Goal: Task Accomplishment & Management: Complete application form

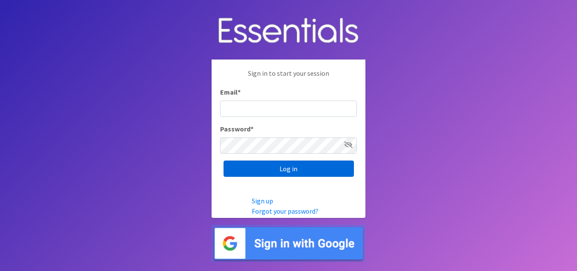
type input "[EMAIL_ADDRESS][DOMAIN_NAME]"
click at [291, 169] on input "Log in" at bounding box center [289, 168] width 130 height 16
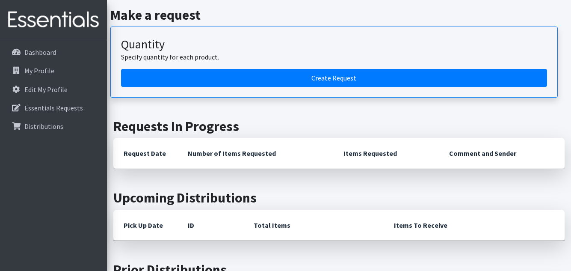
scroll to position [128, 0]
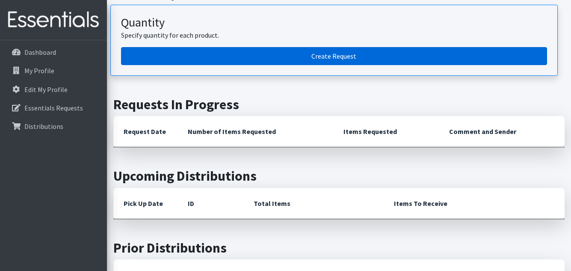
click at [313, 53] on link "Create Request" at bounding box center [334, 56] width 426 height 18
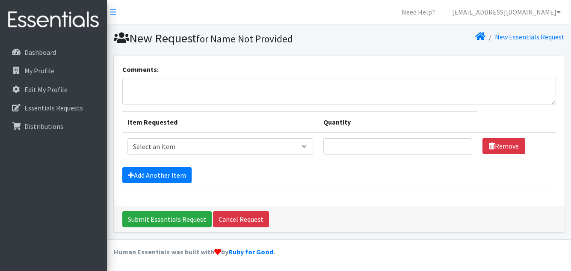
click at [341, 58] on div "Comments: Item Requested Quantity Item Requested Select an item Diapers - Newbo…" at bounding box center [339, 131] width 450 height 150
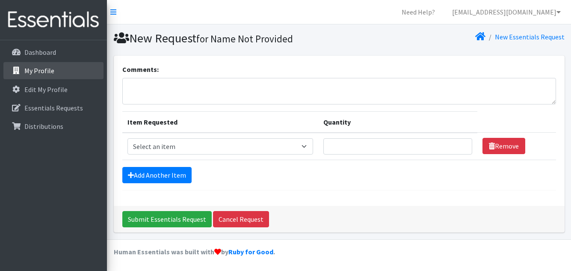
scroll to position [0, 0]
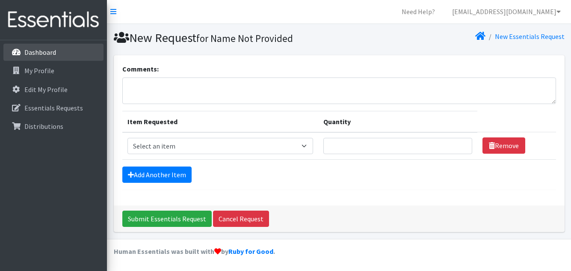
click at [36, 53] on p "Dashboard" at bounding box center [40, 52] width 32 height 9
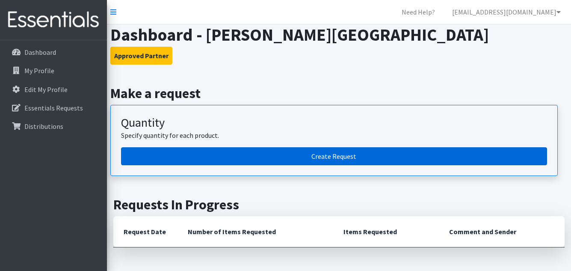
click at [356, 157] on link "Create Request" at bounding box center [334, 156] width 426 height 18
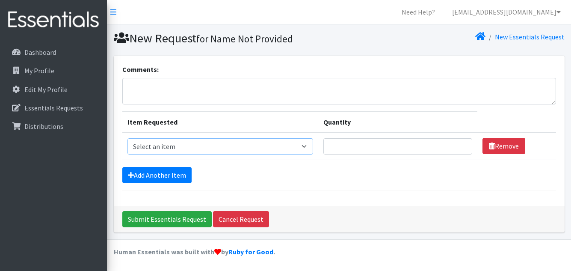
click at [306, 147] on select "Select an item Diapers - Newborn Diapers - Preemie Diapers - Size 1 Diapers - S…" at bounding box center [220, 146] width 186 height 16
select select "75"
click at [127, 138] on select "Select an item Diapers - Newborn Diapers - Preemie Diapers - Size 1 Diapers - S…" at bounding box center [220, 146] width 186 height 16
click at [360, 151] on input "Quantity" at bounding box center [397, 146] width 149 height 16
type input "2000"
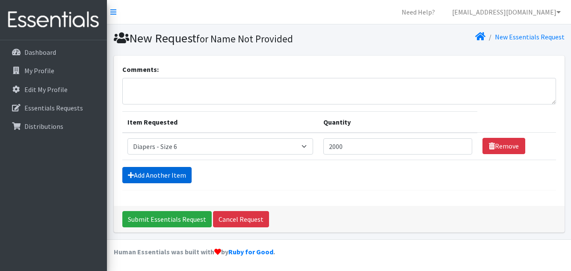
click at [171, 175] on link "Add Another Item" at bounding box center [156, 175] width 69 height 16
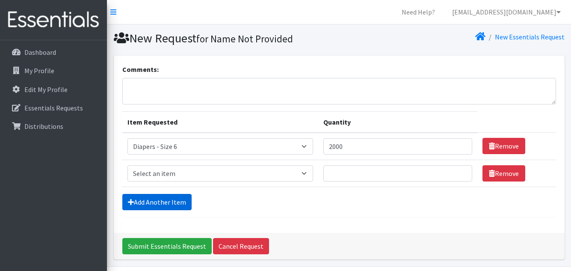
scroll to position [27, 0]
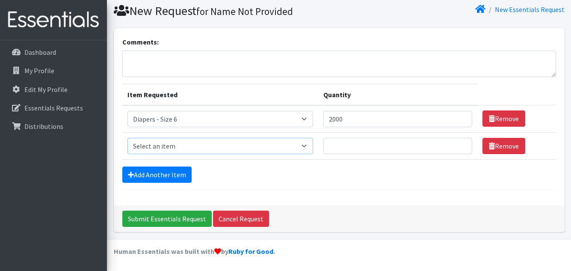
click at [310, 147] on select "Select an item Diapers - Newborn Diapers - Preemie Diapers - Size 1 Diapers - S…" at bounding box center [220, 146] width 186 height 16
select select "74"
click at [127, 138] on select "Select an item Diapers - Newborn Diapers - Preemie Diapers - Size 1 Diapers - S…" at bounding box center [220, 146] width 186 height 16
click at [343, 147] on input "Quantity" at bounding box center [397, 146] width 149 height 16
type input "1000"
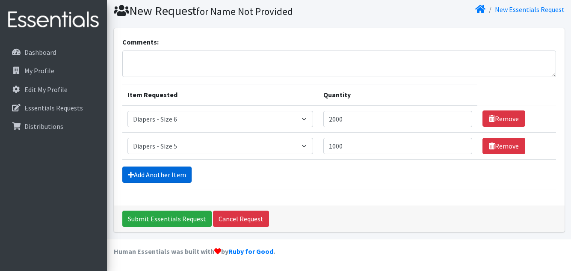
drag, startPoint x: 148, startPoint y: 174, endPoint x: 141, endPoint y: 172, distance: 6.9
click at [147, 174] on link "Add Another Item" at bounding box center [156, 174] width 69 height 16
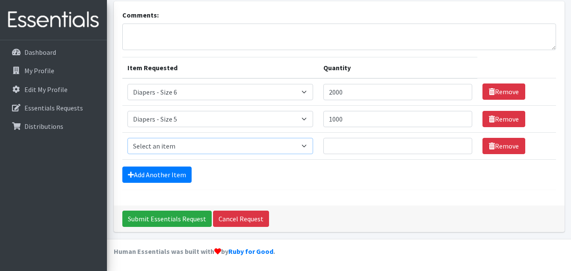
click at [167, 153] on select "Select an item Diapers - Newborn Diapers - Preemie Diapers - Size 1 Diapers - S…" at bounding box center [220, 146] width 186 height 16
select select "73"
click at [127, 138] on select "Select an item Diapers - Newborn Diapers - Preemie Diapers - Size 1 Diapers - S…" at bounding box center [220, 146] width 186 height 16
click at [371, 147] on input "Quantity" at bounding box center [397, 146] width 149 height 16
type input "1200"
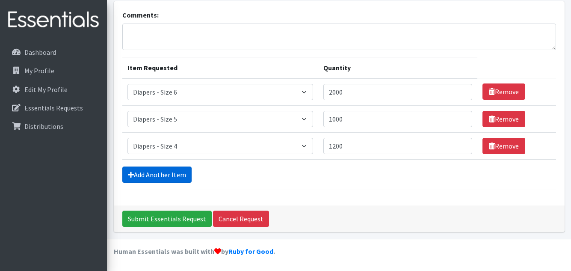
click at [161, 175] on link "Add Another Item" at bounding box center [156, 174] width 69 height 16
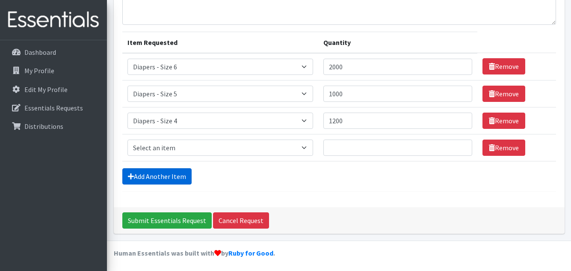
scroll to position [81, 0]
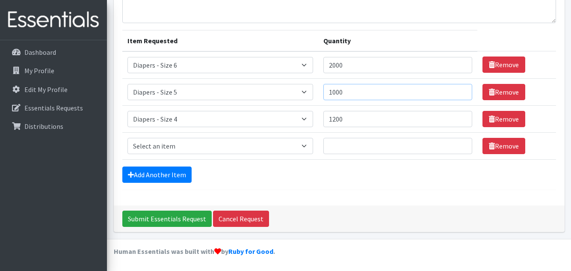
drag, startPoint x: 353, startPoint y: 95, endPoint x: 298, endPoint y: 94, distance: 55.1
click at [298, 94] on tr "Item Requested Select an item Diapers - Newborn Diapers - Preemie Diapers - Siz…" at bounding box center [338, 91] width 433 height 27
type input "1"
drag, startPoint x: 348, startPoint y: 65, endPoint x: 297, endPoint y: 65, distance: 51.3
click at [297, 65] on tr "Item Requested Select an item Diapers - Newborn Diapers - Preemie Diapers - Siz…" at bounding box center [338, 64] width 433 height 27
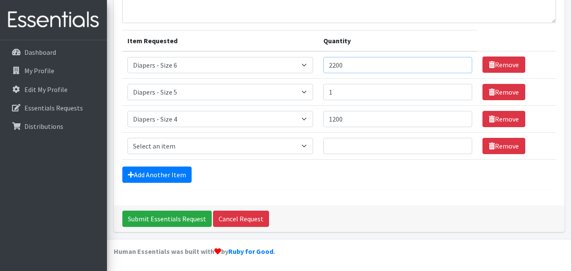
type input "2200"
click at [342, 94] on input "1" at bounding box center [397, 92] width 149 height 16
type input "1600"
click at [306, 147] on select "Select an item Diapers - Newborn Diapers - Preemie Diapers - Size 1 Diapers - S…" at bounding box center [220, 146] width 186 height 16
select select "12732"
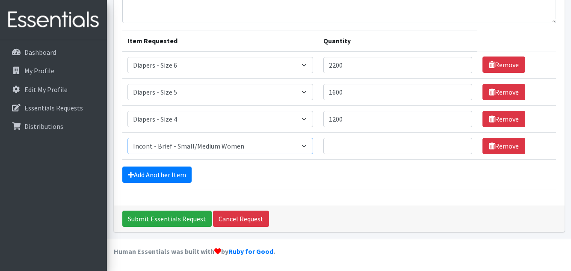
click at [127, 138] on select "Select an item Diapers - Newborn Diapers - Preemie Diapers - Size 1 Diapers - S…" at bounding box center [220, 146] width 186 height 16
click at [340, 145] on input "Quantity" at bounding box center [397, 146] width 149 height 16
type input "2"
type input "40"
click at [168, 168] on link "Add Another Item" at bounding box center [156, 174] width 69 height 16
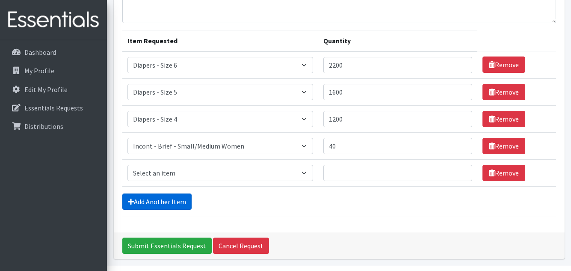
scroll to position [108, 0]
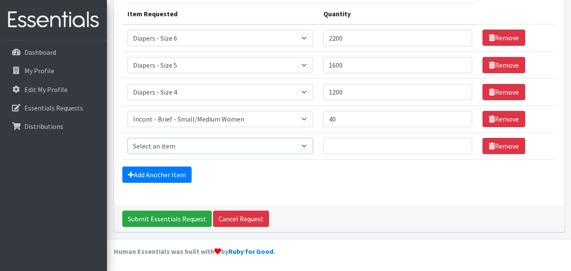
click at [250, 147] on select "Select an item Diapers - Newborn Diapers - Preemie Diapers - Size 1 Diapers - S…" at bounding box center [220, 146] width 186 height 16
select select "15015"
click at [127, 138] on select "Select an item Diapers - Newborn Diapers - Preemie Diapers - Size 1 Diapers - S…" at bounding box center [220, 146] width 186 height 16
click at [339, 144] on input "Quantity" at bounding box center [397, 146] width 149 height 16
type input "40"
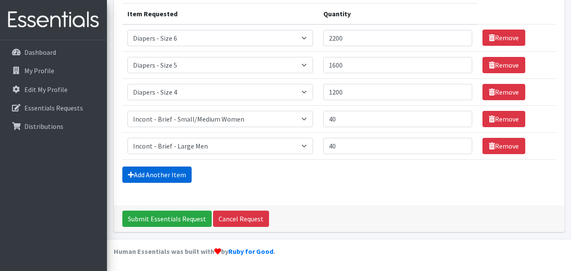
click at [159, 176] on link "Add Another Item" at bounding box center [156, 174] width 69 height 16
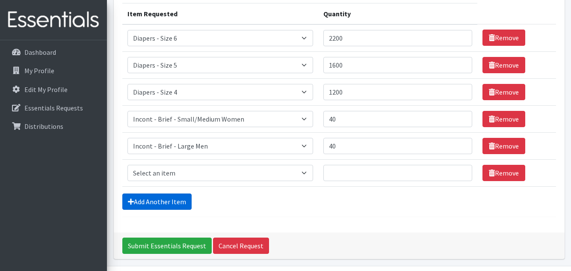
scroll to position [135, 0]
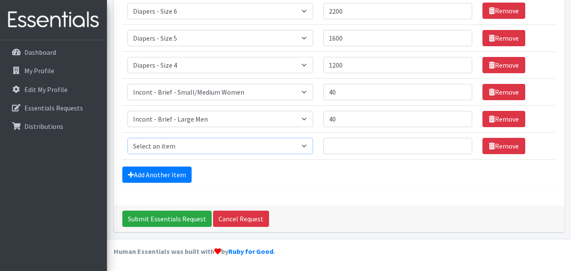
click at [312, 147] on select "Select an item Diapers - Newborn Diapers - Preemie Diapers - Size 1 Diapers - S…" at bounding box center [220, 146] width 186 height 16
select select "12734"
click at [127, 138] on select "Select an item Diapers - Newborn Diapers - Preemie Diapers - Size 1 Diapers - S…" at bounding box center [220, 146] width 186 height 16
click at [355, 146] on input "Quantity" at bounding box center [397, 146] width 149 height 16
type input "60"
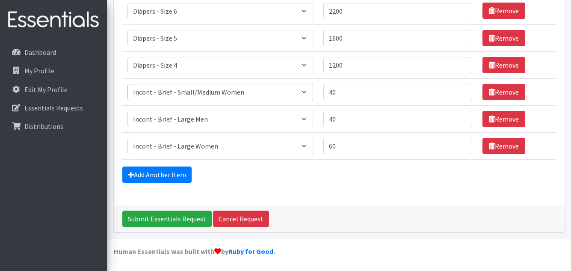
click at [307, 89] on select "Select an item Diapers - Newborn Diapers - Preemie Diapers - Size 1 Diapers - S…" at bounding box center [220, 92] width 186 height 16
select select "12731"
click at [127, 84] on select "Select an item Diapers - Newborn Diapers - Preemie Diapers - Size 1 Diapers - S…" at bounding box center [220, 92] width 186 height 16
click at [291, 88] on tr "Item Requested Select an item Diapers - Newborn Diapers - Preemie Diapers - Siz…" at bounding box center [338, 91] width 433 height 27
type input "60"
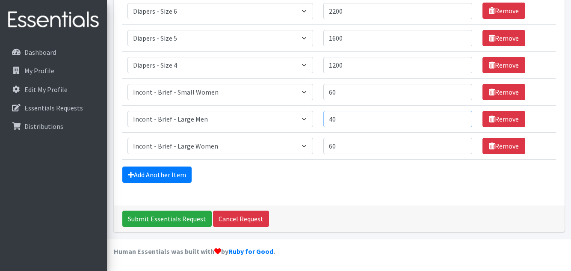
drag, startPoint x: 347, startPoint y: 122, endPoint x: 300, endPoint y: 121, distance: 46.6
click at [303, 122] on tr "Item Requested Select an item Diapers - Newborn Diapers - Preemie Diapers - Siz…" at bounding box center [338, 118] width 433 height 27
type input "60"
drag, startPoint x: 341, startPoint y: 144, endPoint x: 315, endPoint y: 144, distance: 26.5
click at [318, 144] on tr "Item Requested Select an item Diapers - Newborn Diapers - Preemie Diapers - Siz…" at bounding box center [338, 145] width 433 height 27
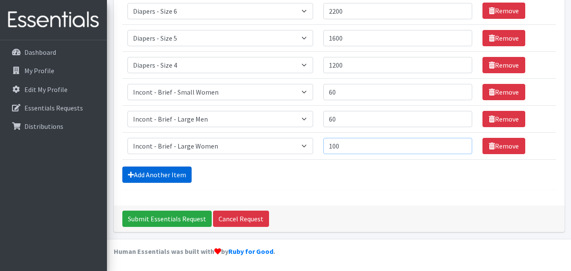
type input "100"
click at [168, 174] on link "Add Another Item" at bounding box center [156, 174] width 69 height 16
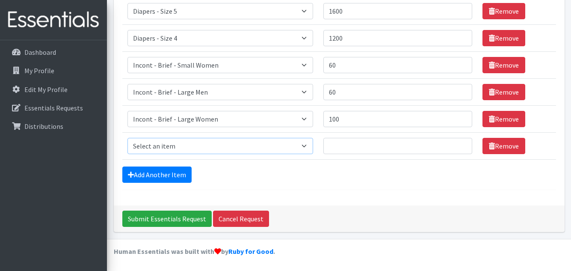
click at [183, 148] on select "Select an item Diapers - Newborn Diapers - Preemie Diapers - Size 1 Diapers - S…" at bounding box center [220, 146] width 186 height 16
select select "88"
click at [127, 138] on select "Select an item Diapers - Newborn Diapers - Preemie Diapers - Size 1 Diapers - S…" at bounding box center [220, 146] width 186 height 16
click at [342, 149] on input "Quantity" at bounding box center [397, 146] width 149 height 16
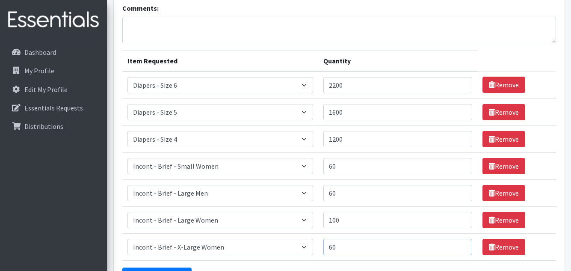
scroll to position [76, 0]
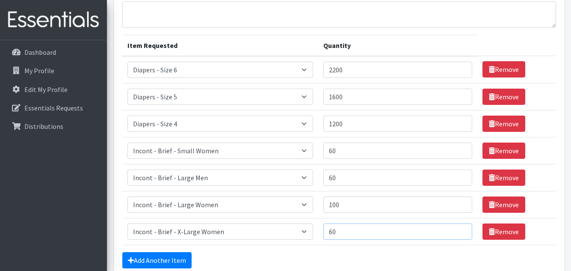
type input "60"
click at [339, 96] on input "1600" at bounding box center [397, 96] width 149 height 16
drag, startPoint x: 363, startPoint y: 96, endPoint x: 321, endPoint y: 97, distance: 41.5
click at [321, 97] on td "Quantity 1600" at bounding box center [397, 96] width 159 height 27
type input "1800"
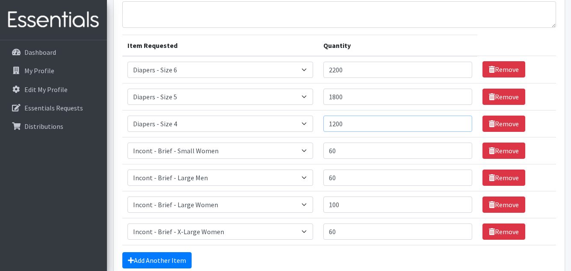
click at [365, 126] on input "1200" at bounding box center [397, 123] width 149 height 16
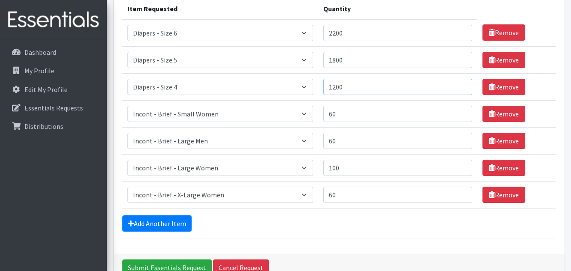
scroll to position [162, 0]
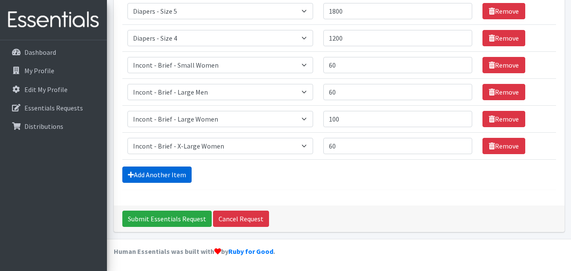
click at [180, 172] on link "Add Another Item" at bounding box center [156, 174] width 69 height 16
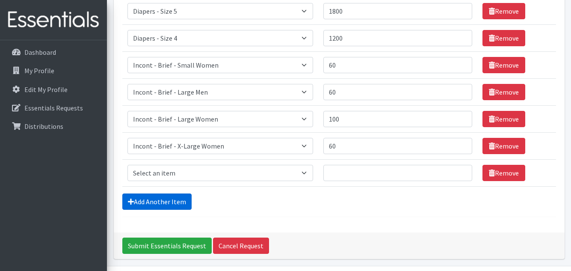
scroll to position [189, 0]
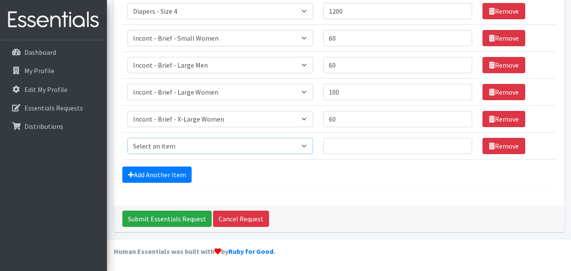
click at [212, 140] on select "Select an item Diapers - Newborn Diapers - Preemie Diapers - Size 1 Diapers - S…" at bounding box center [220, 146] width 186 height 16
select select "9066"
click at [127, 138] on select "Select an item Diapers - Newborn Diapers - Preemie Diapers - Size 1 Diapers - S…" at bounding box center [220, 146] width 186 height 16
click at [352, 150] on input "Quantity" at bounding box center [397, 146] width 149 height 16
type input "20"
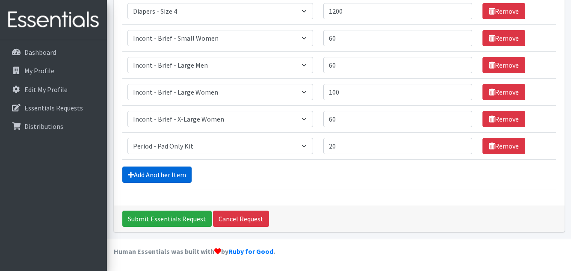
click at [168, 173] on link "Add Another Item" at bounding box center [156, 174] width 69 height 16
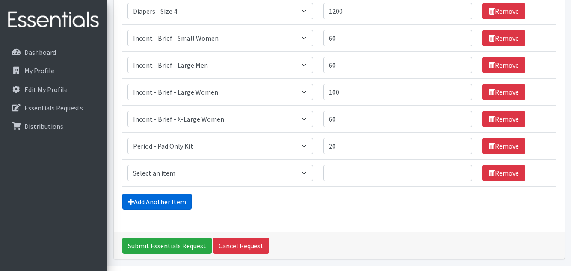
scroll to position [216, 0]
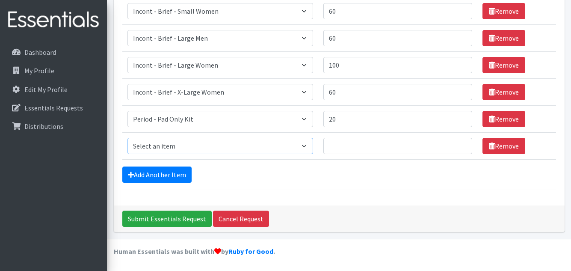
click at [165, 144] on select "Select an item Diapers - Newborn Diapers - Preemie Diapers - Size 1 Diapers - S…" at bounding box center [220, 146] width 186 height 16
click at [513, 145] on link "Remove" at bounding box center [503, 146] width 43 height 16
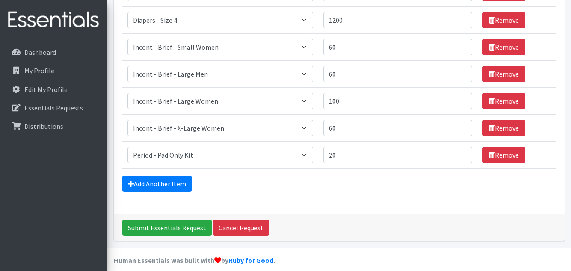
scroll to position [189, 0]
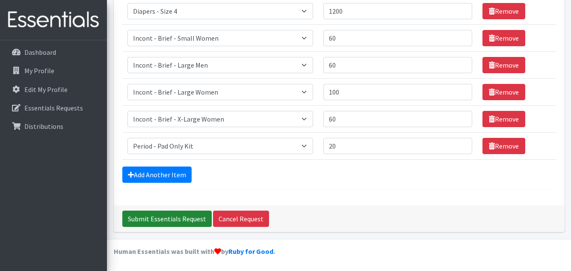
click at [156, 218] on input "Submit Essentials Request" at bounding box center [166, 218] width 89 height 16
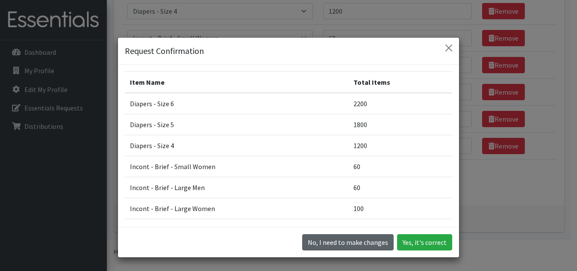
click at [342, 242] on button "No, I need to make changes" at bounding box center [347, 242] width 91 height 16
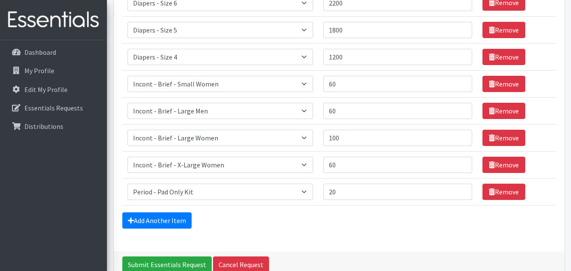
scroll to position [146, 0]
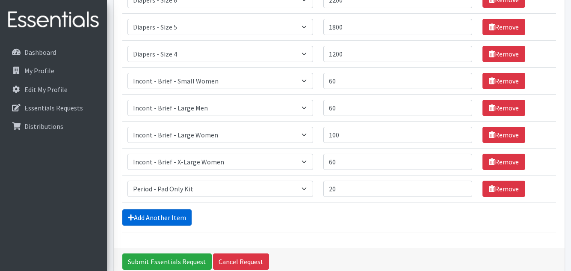
click at [131, 214] on icon at bounding box center [131, 217] width 6 height 7
click at [168, 215] on link "Add Another Item" at bounding box center [156, 217] width 69 height 16
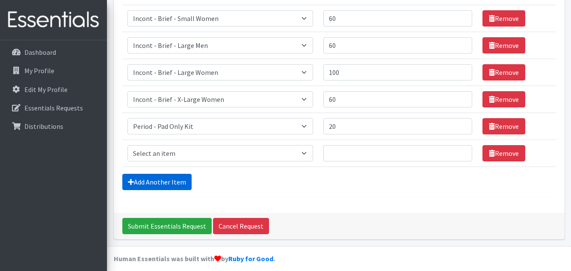
scroll to position [216, 0]
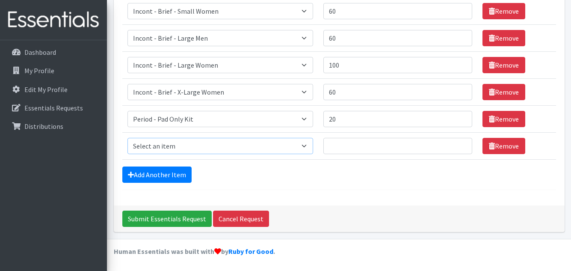
click at [309, 144] on select "Select an item Diapers - Newborn Diapers - Preemie Diapers - Size 1 Diapers - S…" at bounding box center [220, 146] width 186 height 16
select select "73"
click at [127, 138] on select "Select an item Diapers - Newborn Diapers - Preemie Diapers - Size 1 Diapers - S…" at bounding box center [220, 146] width 186 height 16
click at [343, 146] on input "Quantity" at bounding box center [397, 146] width 149 height 16
type input "600"
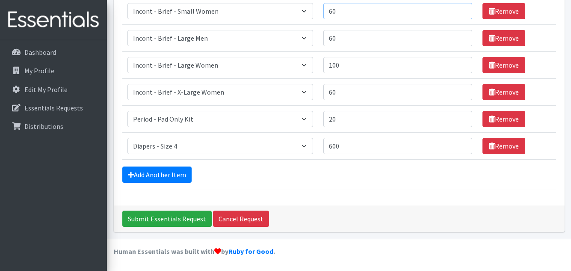
click at [357, 10] on input "60" at bounding box center [397, 11] width 149 height 16
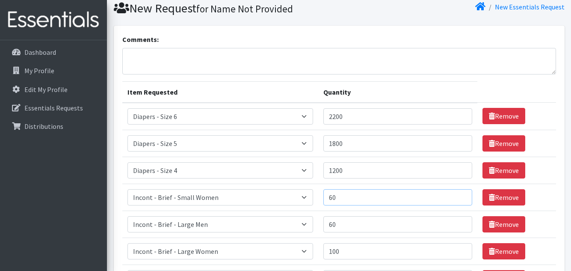
scroll to position [45, 0]
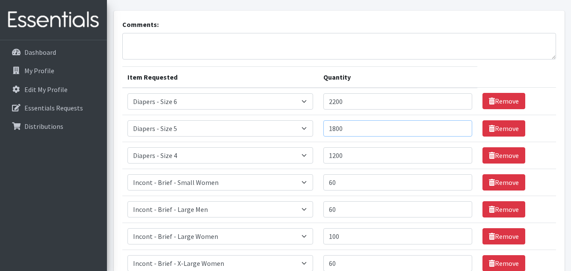
drag, startPoint x: 353, startPoint y: 132, endPoint x: 306, endPoint y: 132, distance: 47.9
click at [306, 132] on tr "Item Requested Select an item Diapers - Newborn Diapers - Preemie Diapers - Siz…" at bounding box center [338, 128] width 433 height 27
drag, startPoint x: 350, startPoint y: 98, endPoint x: 291, endPoint y: 101, distance: 59.9
click at [301, 99] on tr "Item Requested Select an item Diapers - Newborn Diapers - Preemie Diapers - Siz…" at bounding box center [338, 101] width 433 height 27
type input "2400"
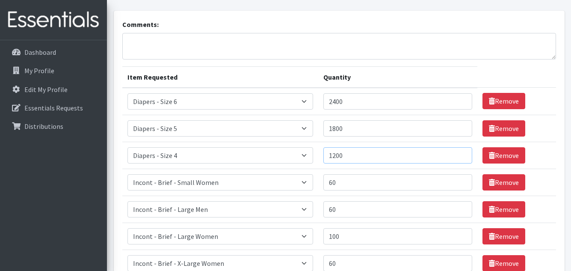
click at [366, 159] on input "1200" at bounding box center [397, 155] width 149 height 16
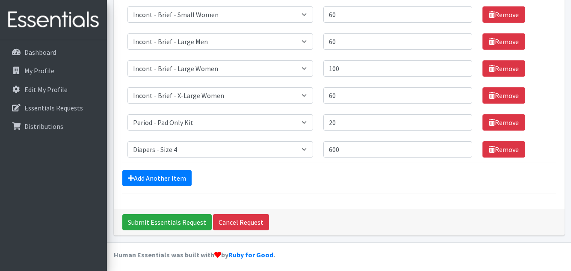
scroll to position [216, 0]
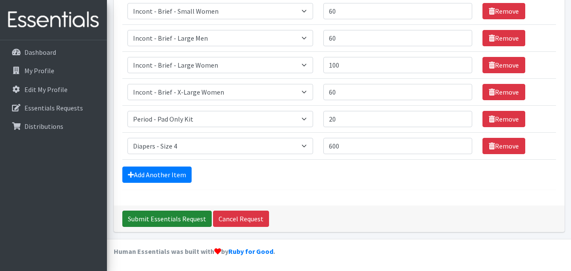
click at [160, 219] on input "Submit Essentials Request" at bounding box center [166, 218] width 89 height 16
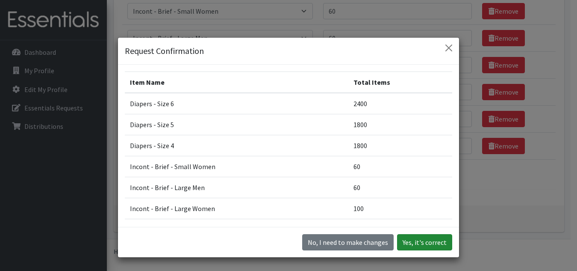
click at [425, 241] on button "Yes, it's correct" at bounding box center [424, 242] width 55 height 16
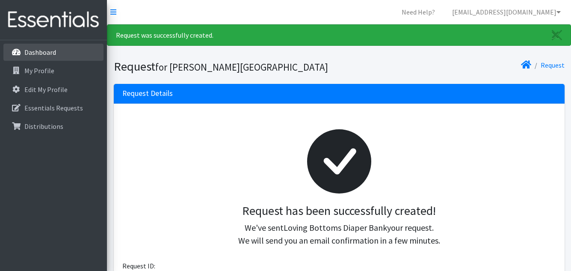
click at [34, 55] on p "Dashboard" at bounding box center [40, 52] width 32 height 9
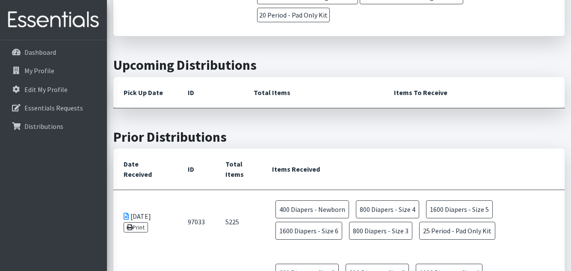
scroll to position [221, 0]
